Goal: Transaction & Acquisition: Obtain resource

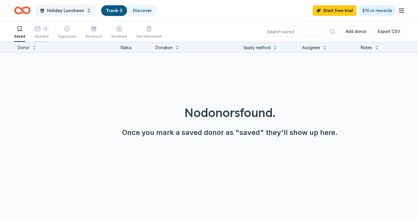
click at [38, 31] on rect "button" at bounding box center [37, 29] width 5 height 4
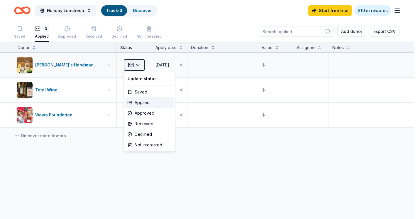
click at [139, 65] on html "Holiday Luncheon Track · 3 Discover Start free trial $10 in rewards Saved 3 App…" at bounding box center [209, 109] width 418 height 219
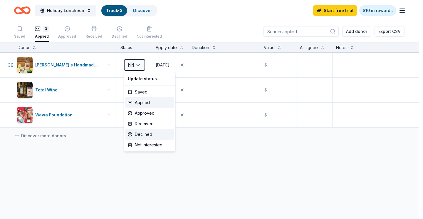
click at [144, 134] on div "Declined" at bounding box center [149, 134] width 49 height 11
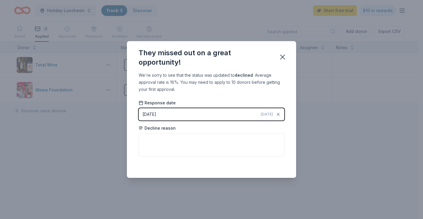
click at [153, 115] on div "[DATE]" at bounding box center [149, 114] width 14 height 7
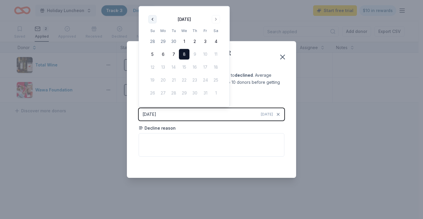
click at [152, 20] on button "Go to previous month" at bounding box center [152, 19] width 8 height 8
click at [204, 53] on button "12" at bounding box center [205, 54] width 11 height 11
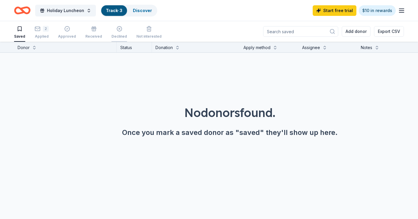
click at [117, 29] on icon "button" at bounding box center [120, 29] width 6 height 6
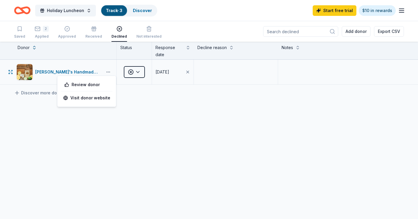
click at [108, 73] on button "button" at bounding box center [108, 72] width 12 height 5
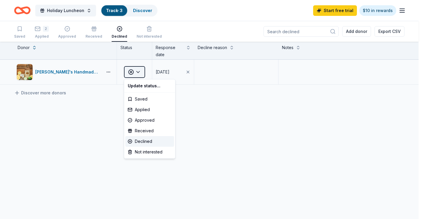
click at [141, 70] on html "Holiday Luncheon Track · 3 Discover Start free trial $10 in rewards Saved 2 App…" at bounding box center [211, 109] width 423 height 219
click at [144, 141] on div "Declined" at bounding box center [149, 141] width 49 height 11
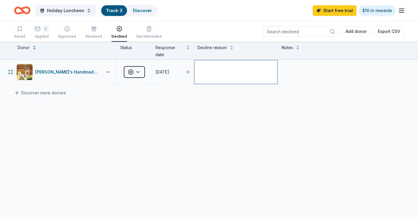
click at [212, 70] on textarea at bounding box center [236, 71] width 82 height 23
paste textarea "We appreciate your time and interest in our brand, but unfortunately, we are no…"
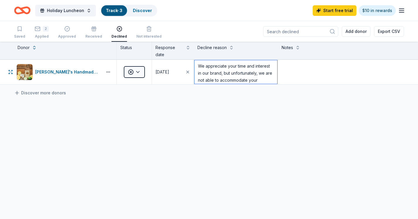
scroll to position [69, 0]
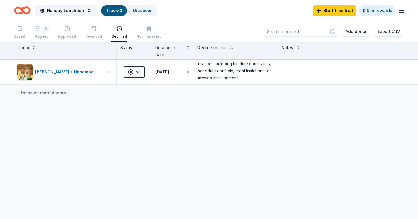
click at [217, 113] on div "Tito's Handmade Vodka Declined 10/08/2025 We appreciate your time and interest …" at bounding box center [209, 127] width 418 height 135
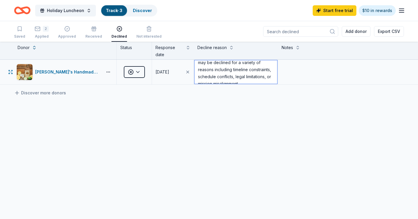
scroll to position [73, 0]
click at [240, 77] on textarea "We appreciate your time and interest in our brand, but unfortunately, we are no…" at bounding box center [236, 71] width 82 height 23
type textarea ""We appreciate your time and interest in our brand, but unfortunately, we are n…"
click at [264, 106] on div "Tito's Handmade Vodka Declined 10/08/2025 "We appreciate your time and interest…" at bounding box center [209, 127] width 418 height 135
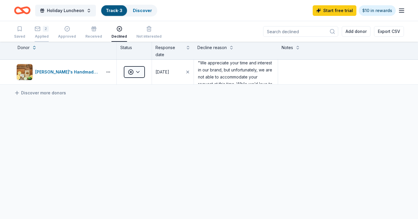
click at [40, 28] on icon "button" at bounding box center [38, 29] width 6 height 6
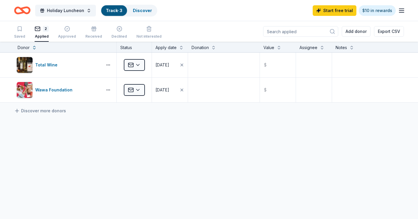
click at [403, 11] on icon "button" at bounding box center [401, 10] width 7 height 7
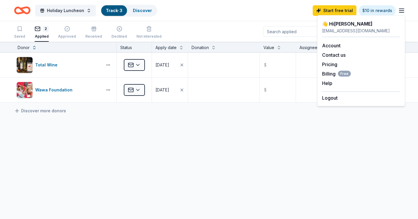
click at [403, 12] on line "button" at bounding box center [401, 12] width 5 height 0
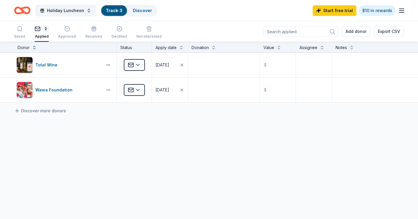
click at [24, 10] on icon "Home" at bounding box center [22, 11] width 16 height 14
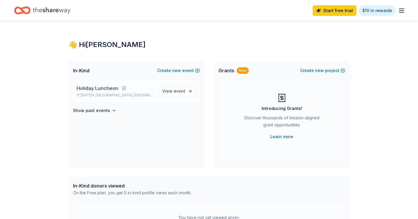
click at [90, 89] on span "Holiday Luncheon" at bounding box center [98, 88] width 42 height 7
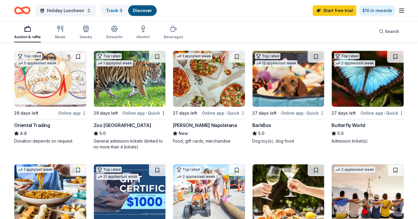
scroll to position [176, 0]
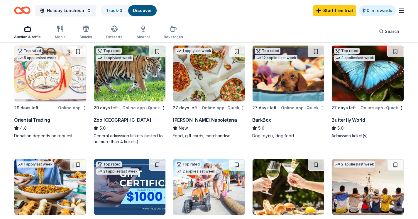
click at [260, 119] on div "BarkBox" at bounding box center [261, 119] width 19 height 7
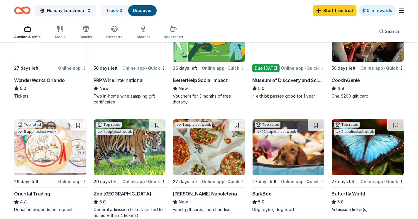
scroll to position [88, 0]
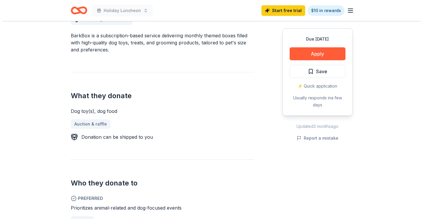
scroll to position [147, 0]
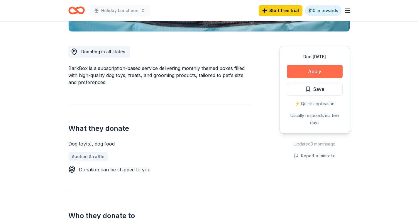
click at [308, 70] on button "Apply" at bounding box center [315, 71] width 56 height 13
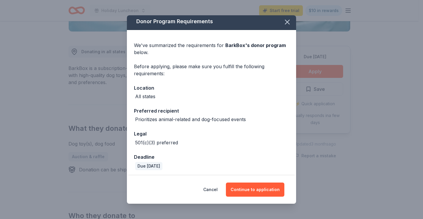
scroll to position [4, 0]
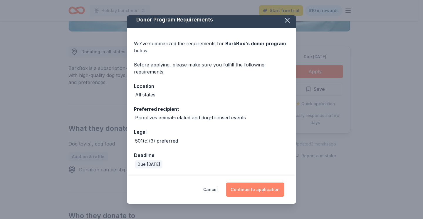
click at [257, 189] on button "Continue to application" at bounding box center [255, 189] width 58 height 14
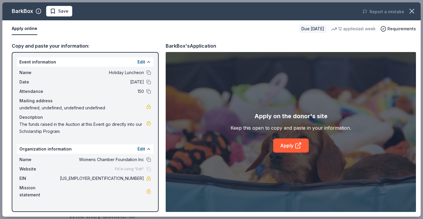
click at [89, 107] on span "undefined, undefined, undefined undefined" at bounding box center [82, 107] width 127 height 7
click at [293, 149] on link "Apply" at bounding box center [291, 145] width 36 height 14
